Goal: Navigation & Orientation: Find specific page/section

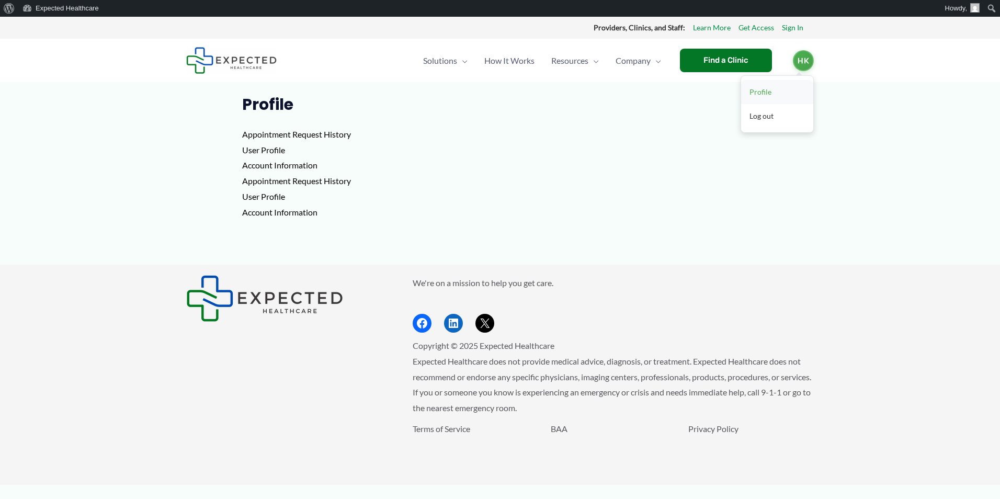
click at [764, 89] on link "Profile" at bounding box center [777, 92] width 72 height 24
click at [238, 62] on img at bounding box center [231, 60] width 91 height 27
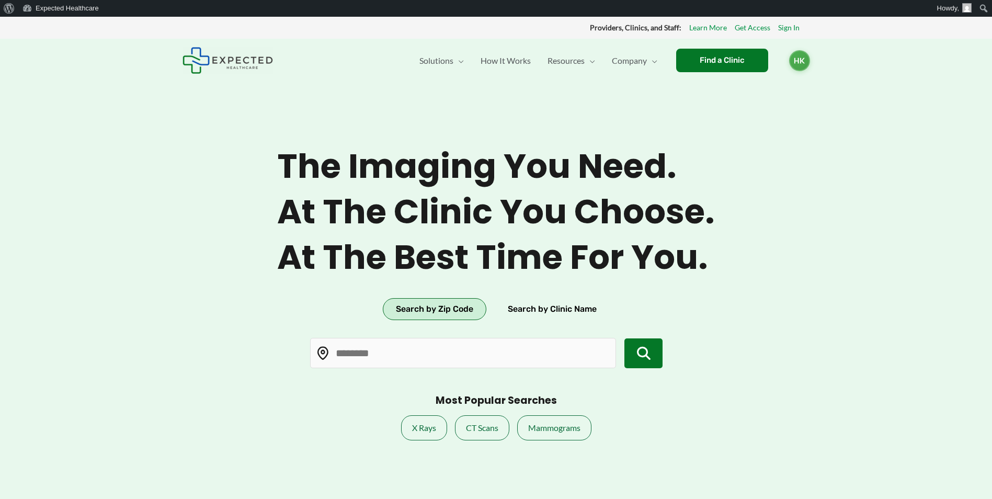
type input "*****"
click at [799, 62] on span "HK" at bounding box center [799, 59] width 21 height 21
click at [775, 91] on link "Profile" at bounding box center [774, 92] width 72 height 24
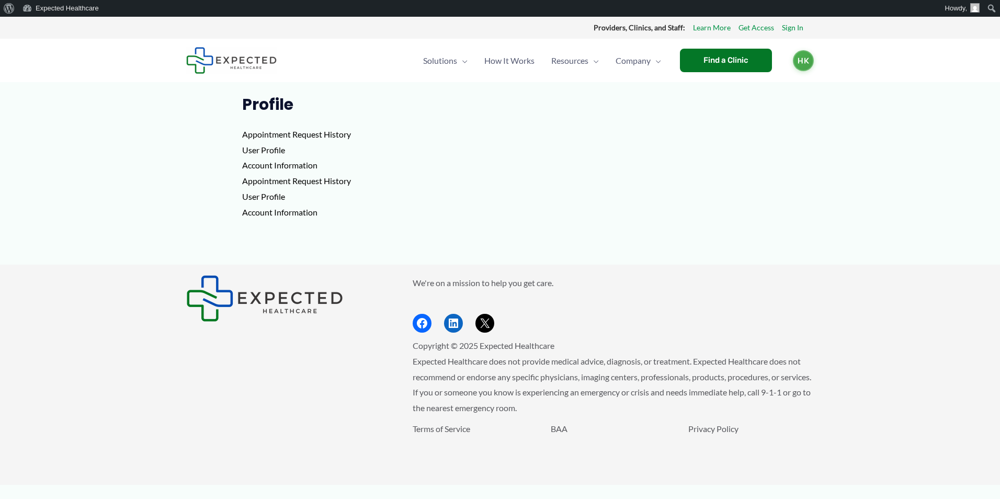
click at [273, 134] on p "Appointment Request History User Profile Account Information Appointment Reques…" at bounding box center [500, 173] width 516 height 93
click at [260, 152] on p "Appointment Request History User Profile Account Information Appointment Reques…" at bounding box center [500, 173] width 516 height 93
click at [261, 151] on p "Appointment Request History User Profile Account Information Appointment Reques…" at bounding box center [500, 173] width 516 height 93
drag, startPoint x: 261, startPoint y: 151, endPoint x: 243, endPoint y: 151, distance: 17.8
click at [243, 151] on p "Appointment Request History User Profile Account Information Appointment Reques…" at bounding box center [500, 173] width 516 height 93
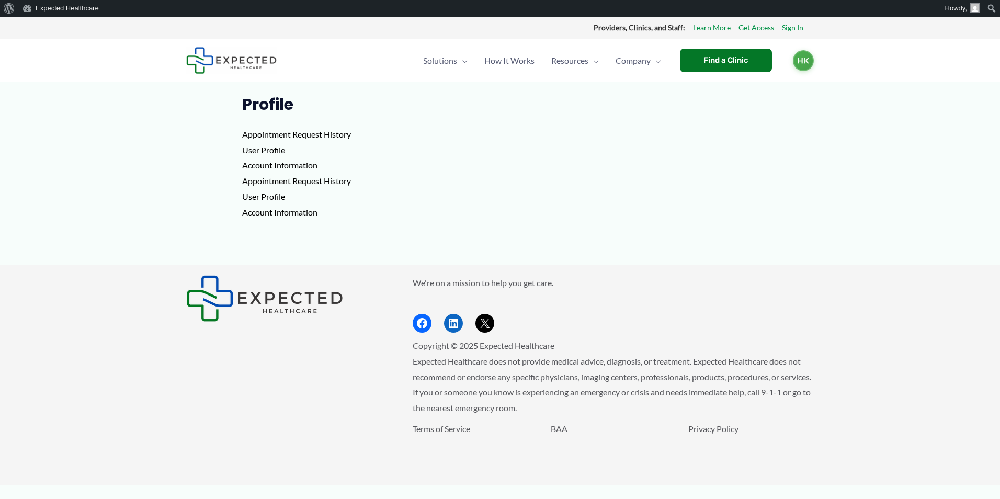
click at [309, 137] on p "Appointment Request History User Profile Account Information Appointment Reques…" at bounding box center [500, 173] width 516 height 93
click at [345, 134] on p "Appointment Request History User Profile Account Information Appointment Reques…" at bounding box center [500, 173] width 516 height 93
drag, startPoint x: 358, startPoint y: 135, endPoint x: 234, endPoint y: 105, distance: 127.0
click at [234, 105] on article "Profile Appointment Request History User Profile Account Information Appointmen…" at bounding box center [500, 180] width 628 height 170
drag, startPoint x: 234, startPoint y: 105, endPoint x: 345, endPoint y: 110, distance: 111.0
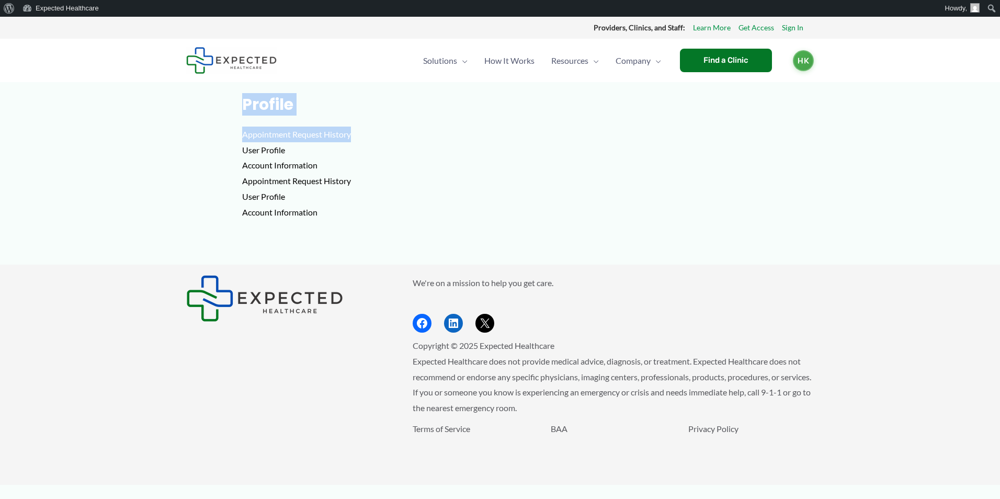
click at [348, 109] on h1 "Profile" at bounding box center [500, 104] width 516 height 19
drag, startPoint x: 432, startPoint y: 186, endPoint x: 481, endPoint y: 151, distance: 60.8
click at [434, 185] on p "Appointment Request History User Profile Account Information Appointment Reques…" at bounding box center [500, 173] width 516 height 93
click at [483, 150] on p "Appointment Request History User Profile Account Information Appointment Reques…" at bounding box center [500, 173] width 516 height 93
click at [788, 29] on link "Sign In" at bounding box center [792, 28] width 21 height 14
